Goal: Navigation & Orientation: Understand site structure

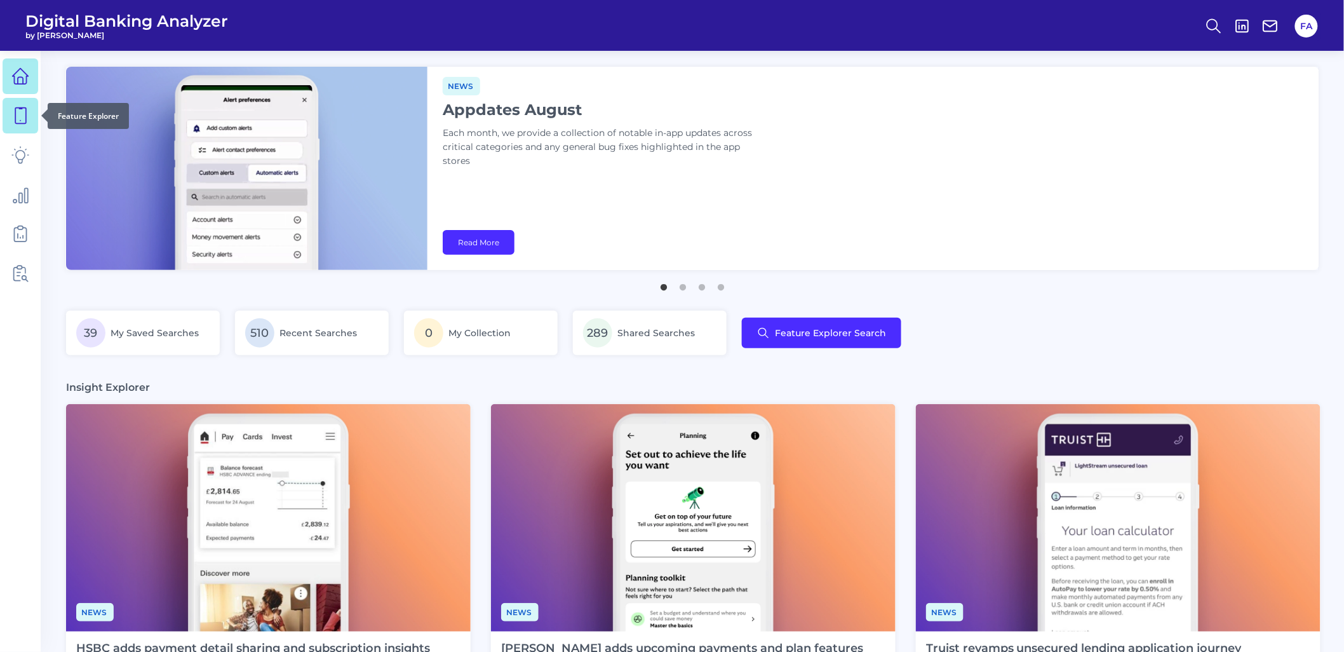
click at [32, 105] on link at bounding box center [21, 116] width 36 height 36
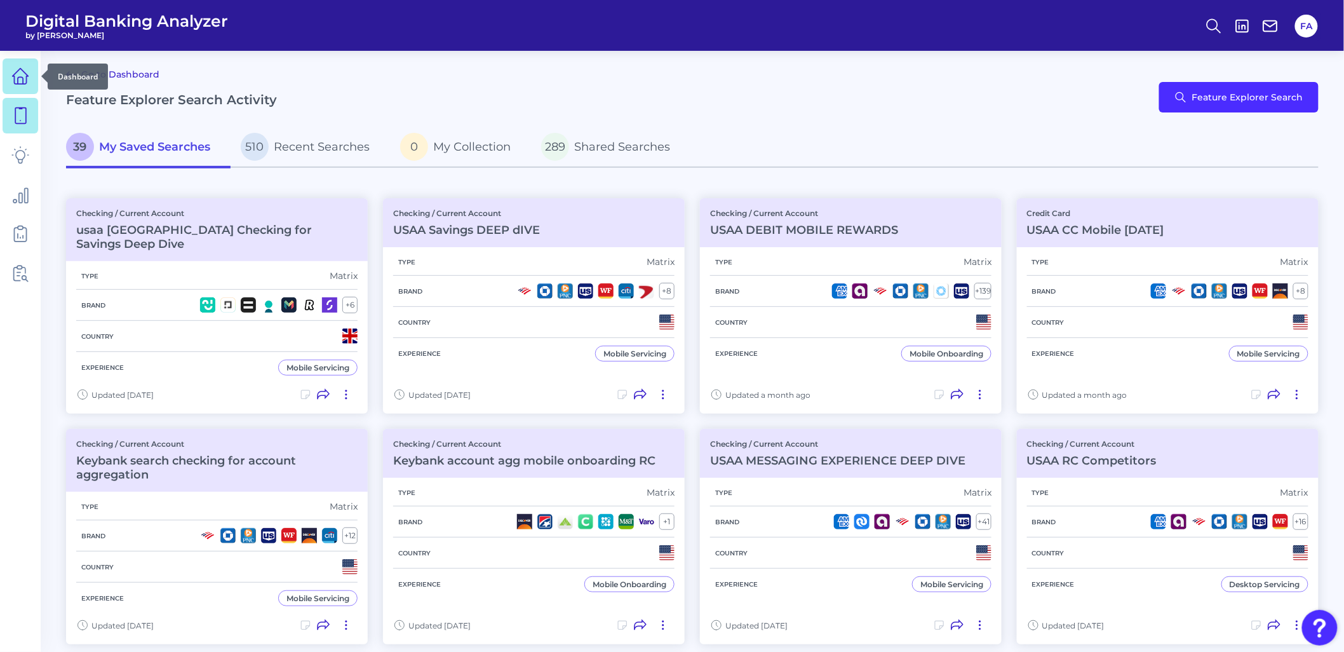
click at [15, 71] on icon at bounding box center [20, 76] width 18 height 18
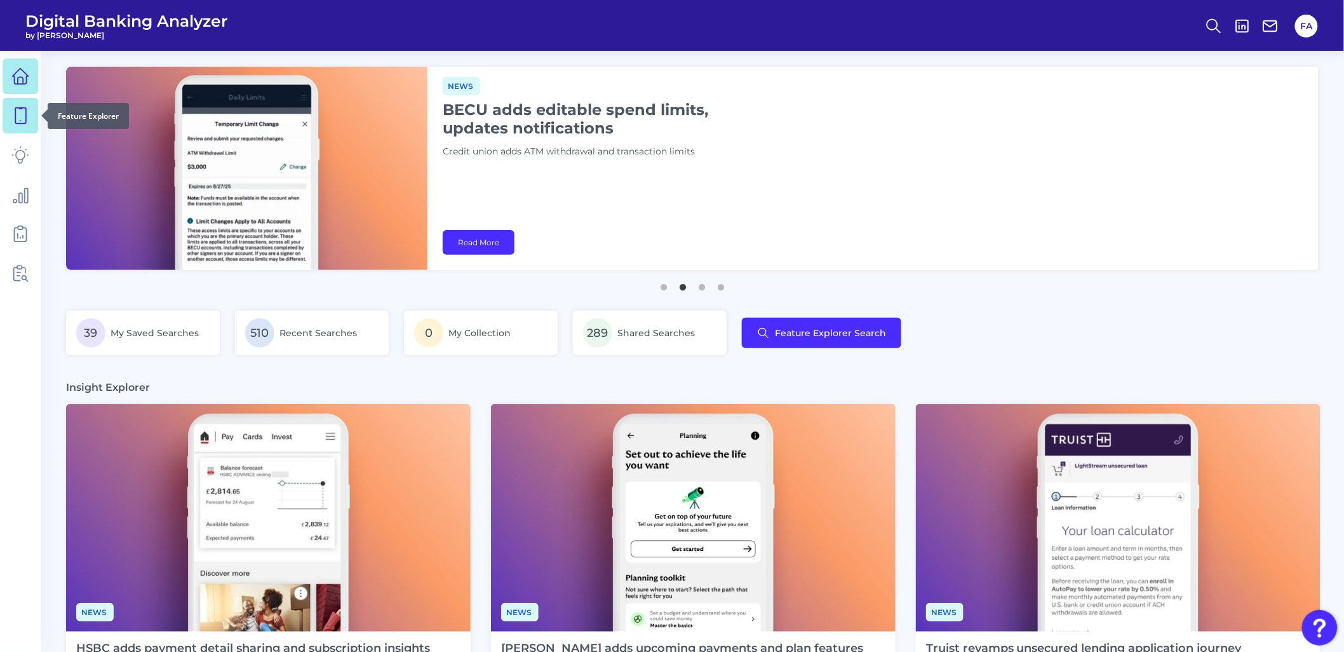
click at [19, 124] on icon at bounding box center [20, 116] width 18 height 18
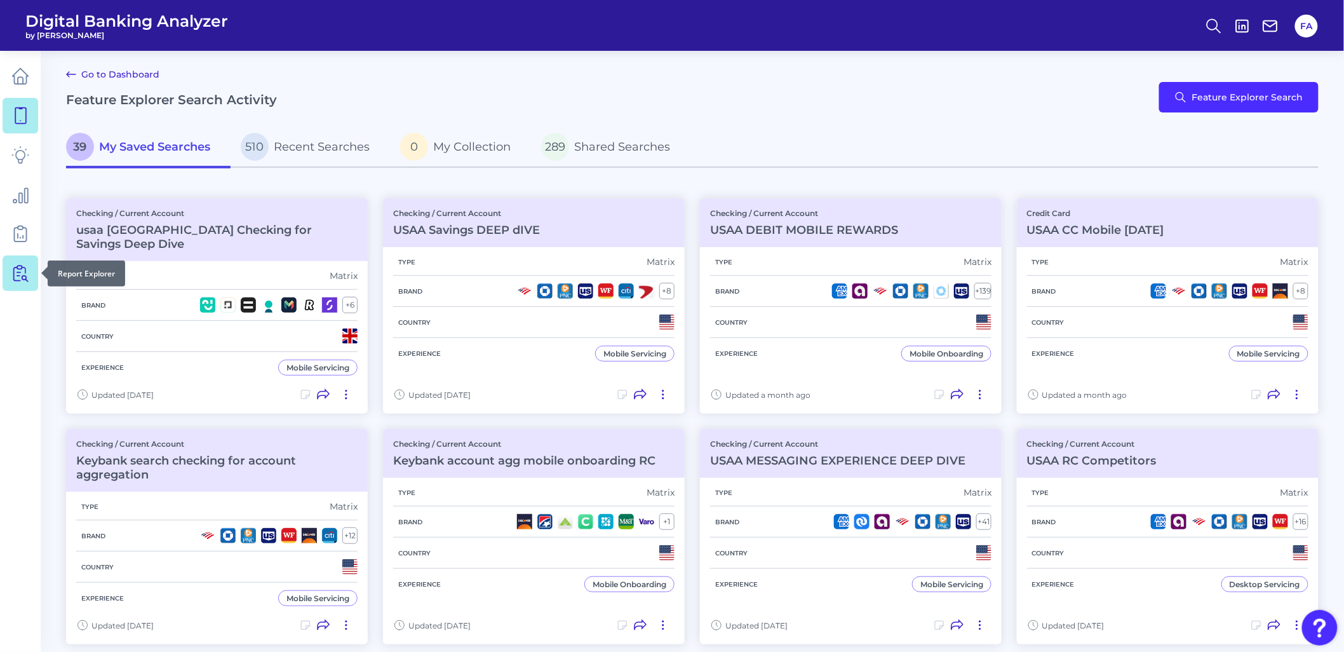
click at [26, 258] on link at bounding box center [21, 273] width 36 height 36
click at [13, 80] on icon at bounding box center [20, 76] width 18 height 18
